Goal: Download file/media

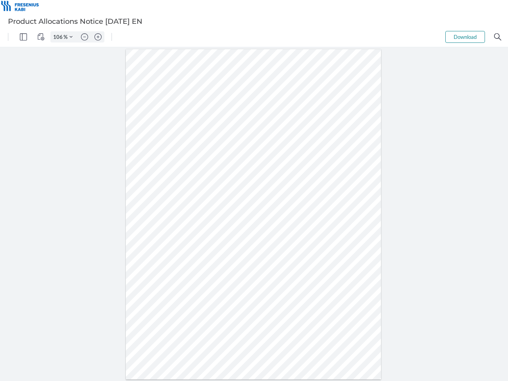
click at [23, 37] on img "Panel" at bounding box center [23, 36] width 7 height 7
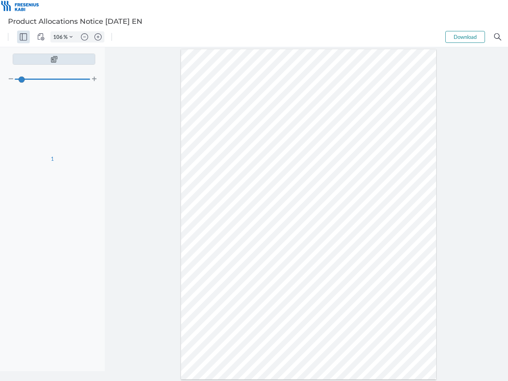
click at [41, 37] on img "View Controls" at bounding box center [40, 36] width 7 height 7
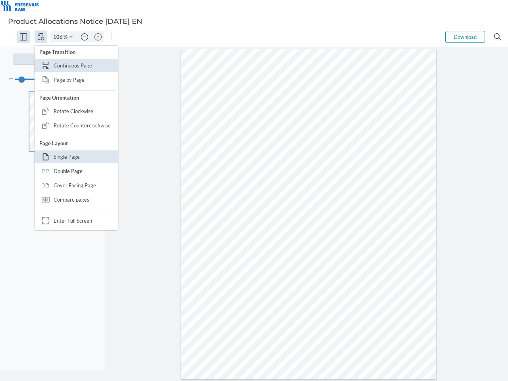
click at [59, 37] on input "106" at bounding box center [57, 36] width 13 height 7
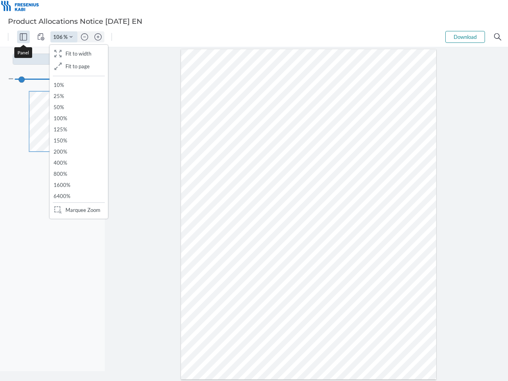
click at [71, 37] on img "Zoom Controls" at bounding box center [70, 36] width 3 height 3
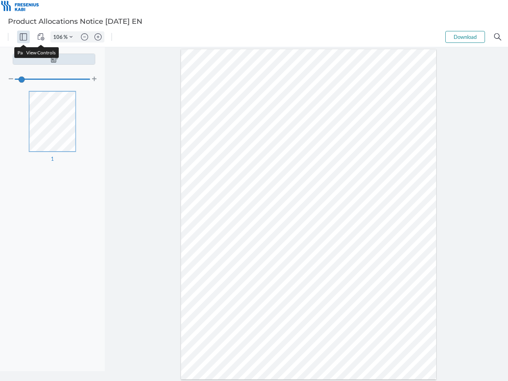
click at [85, 37] on img "Zoom out" at bounding box center [84, 36] width 7 height 7
click at [98, 37] on img "Zoom in" at bounding box center [98, 36] width 7 height 7
type input "106"
click at [465, 37] on button "Download" at bounding box center [466, 37] width 40 height 12
click at [498, 37] on img "Search" at bounding box center [497, 36] width 7 height 7
